Goal: Task Accomplishment & Management: Complete application form

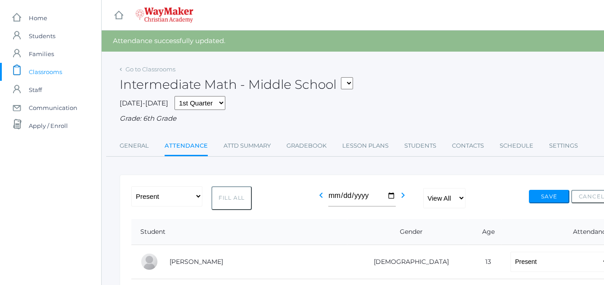
click at [237, 202] on button "Fill All" at bounding box center [231, 199] width 40 height 24
click at [551, 203] on button "Save" at bounding box center [549, 196] width 40 height 13
drag, startPoint x: 552, startPoint y: 196, endPoint x: 553, endPoint y: 189, distance: 7.4
click at [555, 191] on button "Save" at bounding box center [549, 196] width 40 height 13
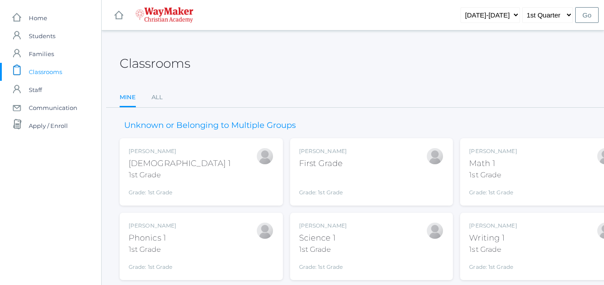
scroll to position [102, 0]
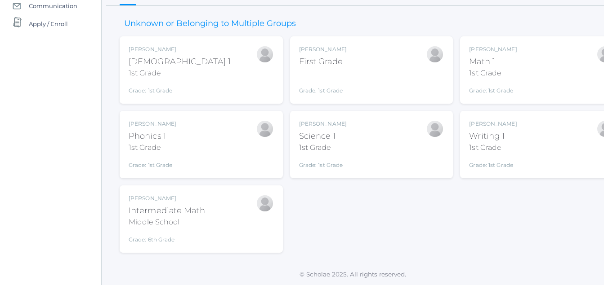
click at [56, 213] on div "icons/ui/navigation/home Created with Sketch. Home icons/user/plain Created wit…" at bounding box center [50, 91] width 101 height 387
click at [320, 66] on div "Bonnie Posey First Grade Grade: 1st Grade 01ELEM" at bounding box center [323, 69] width 48 height 49
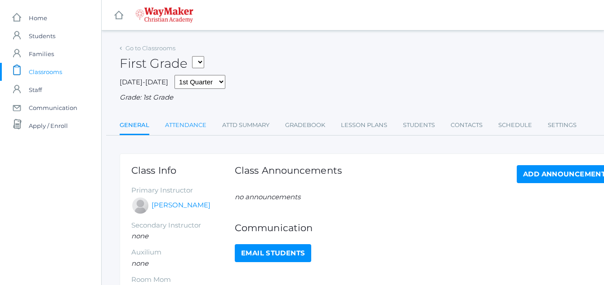
click at [190, 120] on link "Attendance" at bounding box center [185, 125] width 41 height 18
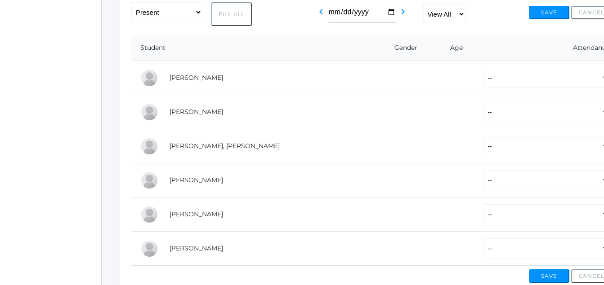
scroll to position [164, 0]
click at [484, 75] on select "-- Present Tardy Excused Tardy Unexcused Absent Excused Absent Unexcused" at bounding box center [546, 77] width 126 height 20
select select "P"
click at [483, 68] on select "-- Present Tardy Excused Tardy Unexcused Absent Excused Absent Unexcused" at bounding box center [546, 77] width 126 height 20
click at [483, 114] on select "-- Present Tardy Excused Tardy Unexcused Absent Excused Absent Unexcused" at bounding box center [546, 111] width 126 height 20
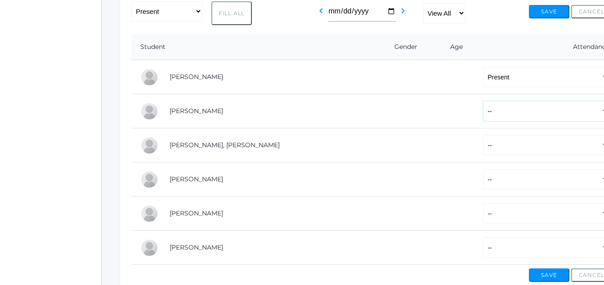
select select "AE"
click at [483, 102] on select "-- Present Tardy Excused Tardy Unexcused Absent Excused Absent Unexcused" at bounding box center [546, 111] width 126 height 20
click at [483, 150] on select "-- Present Tardy Excused Tardy Unexcused Absent Excused Absent Unexcused" at bounding box center [546, 145] width 126 height 20
select select "P"
click at [483, 136] on select "-- Present Tardy Excused Tardy Unexcused Absent Excused Absent Unexcused" at bounding box center [546, 145] width 126 height 20
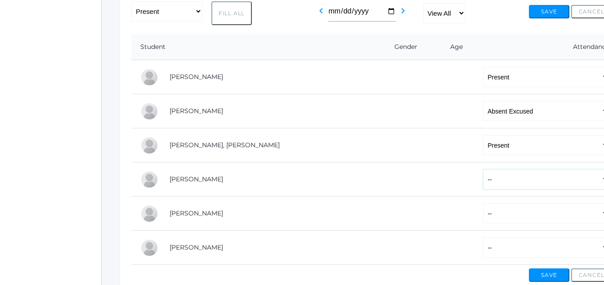
click at [483, 180] on select "-- Present Tardy Excused Tardy Unexcused Absent Excused Absent Unexcused" at bounding box center [546, 179] width 126 height 20
select select "AE"
click at [483, 170] on select "-- Present Tardy Excused Tardy Unexcused Absent Excused Absent Unexcused" at bounding box center [546, 179] width 126 height 20
click at [483, 215] on select "-- Present Tardy Excused Tardy Unexcused Absent Excused Absent Unexcused" at bounding box center [546, 214] width 126 height 20
select select "AE"
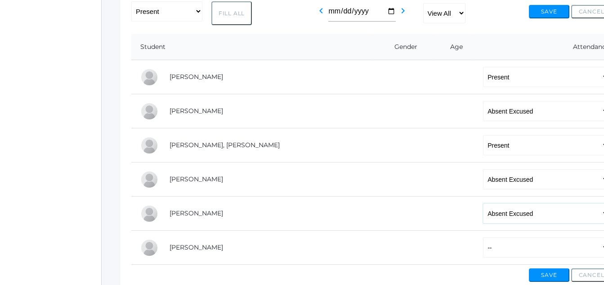
click at [483, 205] on select "-- Present Tardy Excused Tardy Unexcused Absent Excused Absent Unexcused" at bounding box center [546, 214] width 126 height 20
click at [483, 251] on select "-- Present Tardy Excused Tardy Unexcused Absent Excused Absent Unexcused" at bounding box center [546, 248] width 126 height 20
select select "AE"
click at [483, 239] on select "-- Present Tardy Excused Tardy Unexcused Absent Excused Absent Unexcused" at bounding box center [546, 248] width 126 height 20
click at [560, 274] on button "Save" at bounding box center [549, 275] width 40 height 13
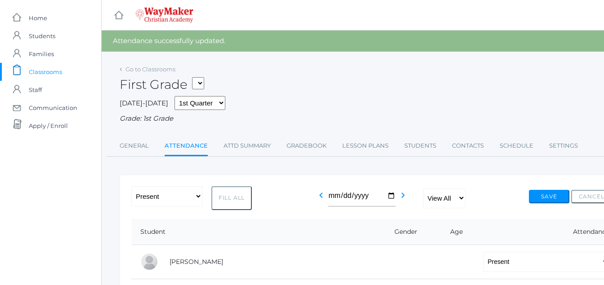
click at [558, 188] on div "-- Present Tardy Excused Tardy Unexcused Absent Excused Absent Unexcused Fill A…" at bounding box center [371, 199] width 480 height 24
click at [554, 193] on button "Save" at bounding box center [549, 196] width 40 height 13
click at [554, 194] on button "Save" at bounding box center [549, 196] width 40 height 13
click at [44, 75] on span "Classrooms" at bounding box center [45, 72] width 33 height 18
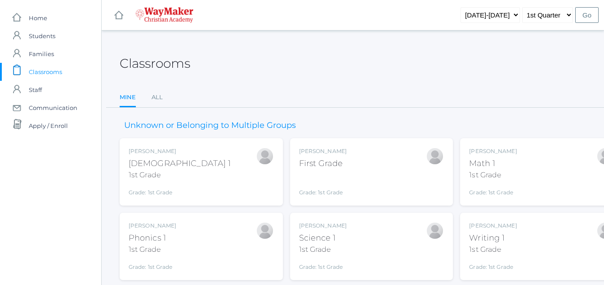
click at [44, 72] on span "Classrooms" at bounding box center [45, 72] width 33 height 18
click at [44, 76] on span "Classrooms" at bounding box center [45, 72] width 33 height 18
click at [49, 72] on span "Classrooms" at bounding box center [45, 72] width 33 height 18
click at [48, 70] on span "Classrooms" at bounding box center [45, 72] width 33 height 18
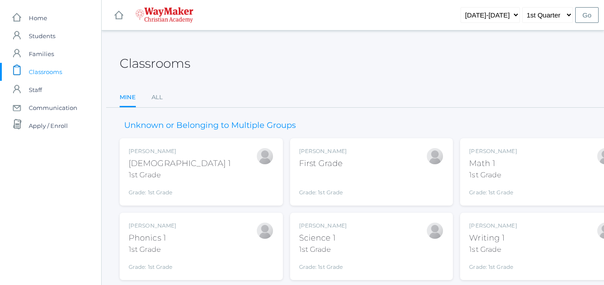
click at [49, 70] on span "Classrooms" at bounding box center [45, 72] width 33 height 18
click at [45, 73] on span "Classrooms" at bounding box center [45, 72] width 33 height 18
click at [53, 72] on span "Classrooms" at bounding box center [45, 72] width 33 height 18
click at [55, 73] on span "Classrooms" at bounding box center [45, 72] width 33 height 18
click at [61, 75] on span "Classrooms" at bounding box center [45, 72] width 33 height 18
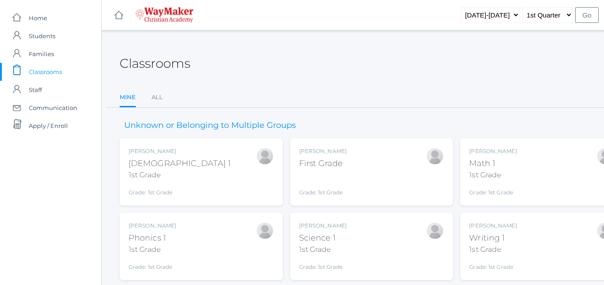
click at [62, 76] on span "Classrooms" at bounding box center [45, 72] width 33 height 18
click at [45, 71] on span "Classrooms" at bounding box center [45, 72] width 33 height 18
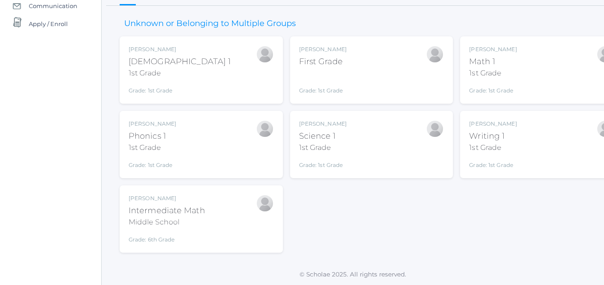
click at [166, 206] on div "Intermediate Math" at bounding box center [167, 211] width 76 height 12
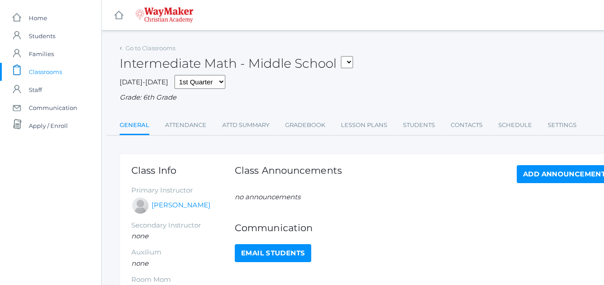
click at [221, 151] on div "Go to Classrooms Intermediate Math - Middle School 01ELEM - Writing 1 1st Grade…" at bounding box center [371, 206] width 503 height 329
drag, startPoint x: 307, startPoint y: 129, endPoint x: 303, endPoint y: 122, distance: 7.7
click at [310, 126] on link "Gradebook" at bounding box center [305, 125] width 40 height 18
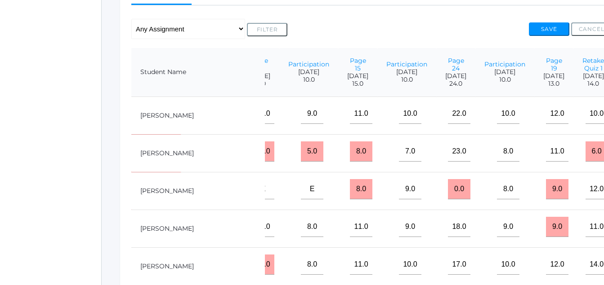
scroll to position [0, 167]
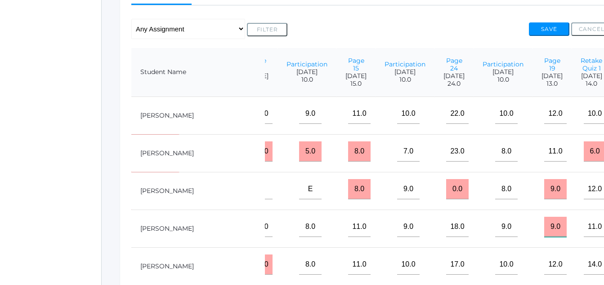
drag, startPoint x: 471, startPoint y: 244, endPoint x: 474, endPoint y: 239, distance: 5.6
click at [544, 237] on input "9.0" at bounding box center [555, 227] width 22 height 20
click at [544, 237] on input "190" at bounding box center [555, 227] width 22 height 20
type input "19"
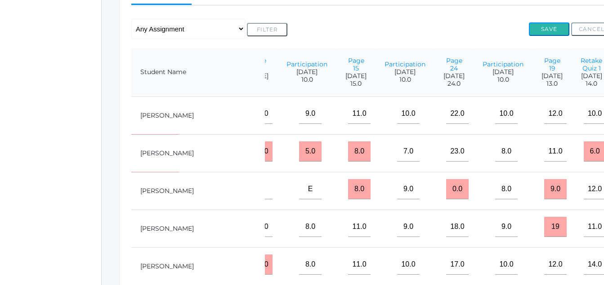
click at [551, 32] on button "Save" at bounding box center [549, 28] width 40 height 13
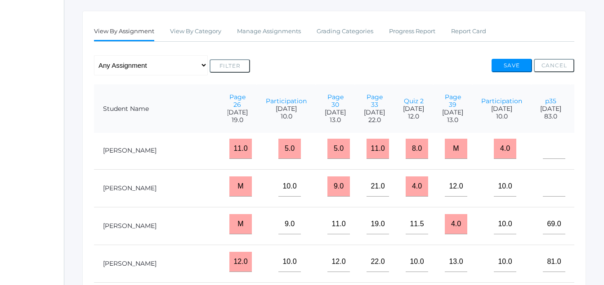
scroll to position [85, 523]
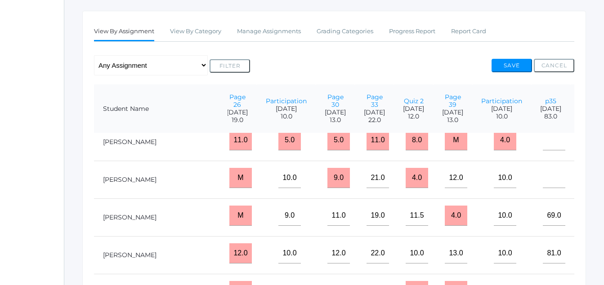
drag, startPoint x: 522, startPoint y: 195, endPoint x: 533, endPoint y: 189, distance: 12.5
click at [533, 189] on tr "[PERSON_NAME] 75% 8.0 26.0 8.0 11.0 9.0 18.0 9.0 19.0 11.0 M 10.0 9.0 21.0 4.0 …" at bounding box center [129, 180] width 1116 height 38
click at [533, 188] on tr "[PERSON_NAME] 75% 8.0 26.0 8.0 11.0 9.0 18.0 9.0 19.0 11.0 M 10.0 9.0 21.0 4.0 …" at bounding box center [129, 180] width 1116 height 38
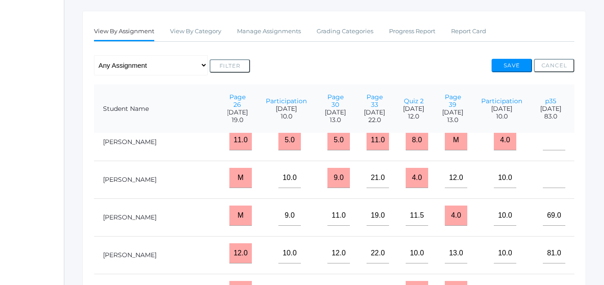
drag, startPoint x: 515, startPoint y: 198, endPoint x: 518, endPoint y: 190, distance: 8.3
drag, startPoint x: 518, startPoint y: 190, endPoint x: 534, endPoint y: 201, distance: 19.1
type input "9"
type input "21"
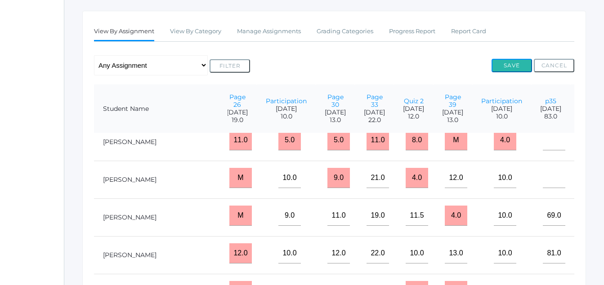
click at [511, 63] on button "Save" at bounding box center [511, 65] width 40 height 13
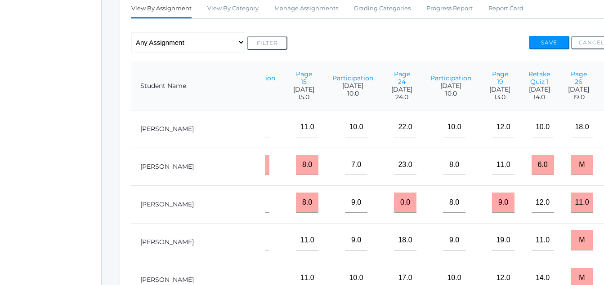
scroll to position [0, 219]
click at [491, 251] on input"] "19.0" at bounding box center [502, 241] width 22 height 20
type input"] "21.0"
click at [560, 41] on button "Save" at bounding box center [549, 42] width 40 height 13
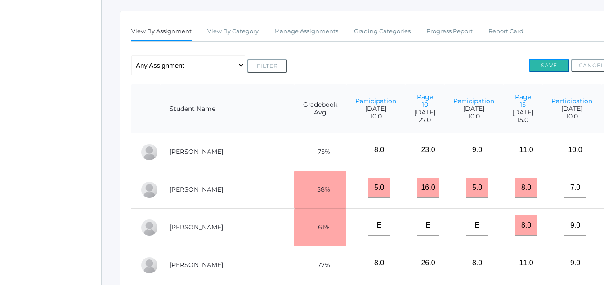
click at [545, 67] on button "Save" at bounding box center [549, 65] width 40 height 13
